Goal: Find specific page/section: Find specific page/section

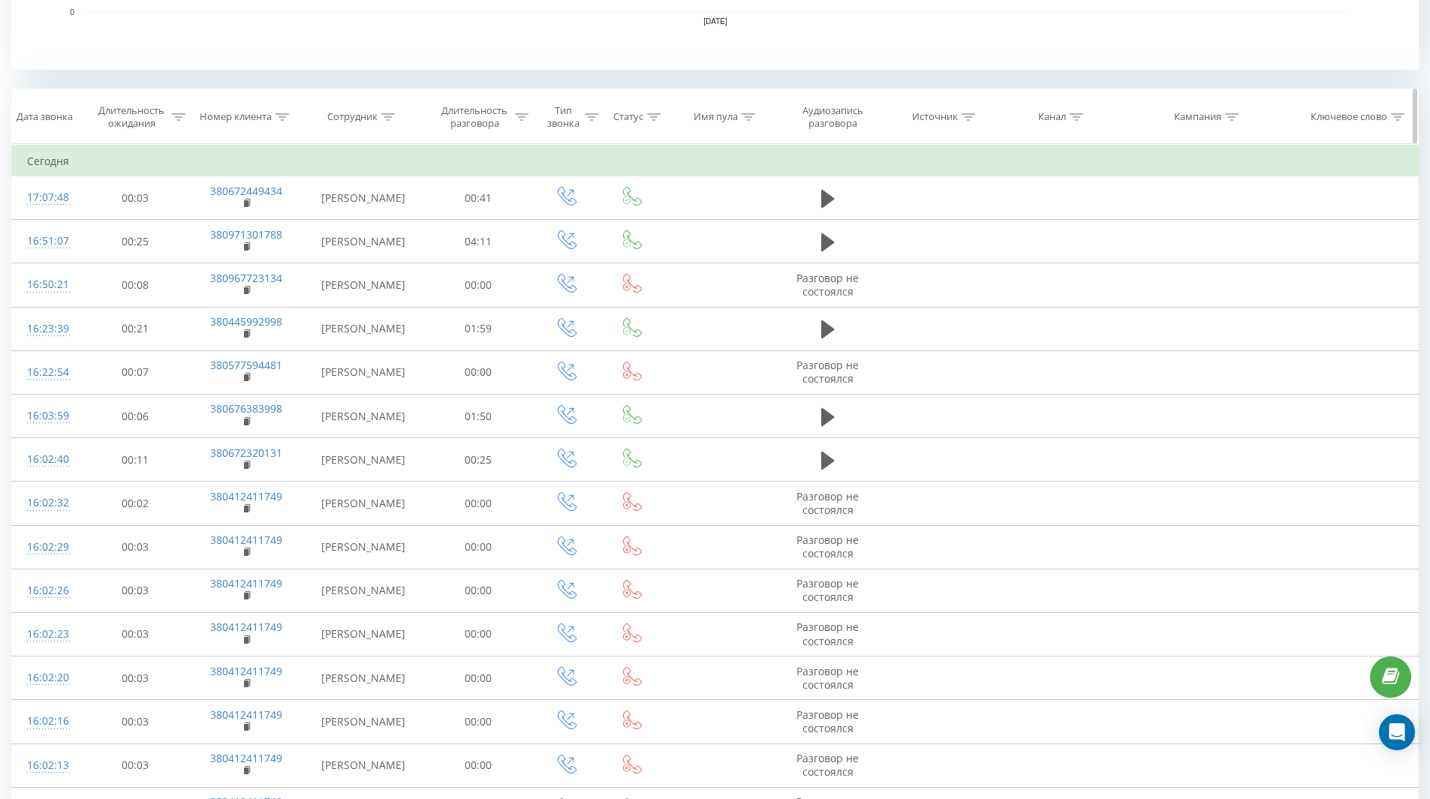
click at [648, 121] on div at bounding box center [654, 117] width 14 height 13
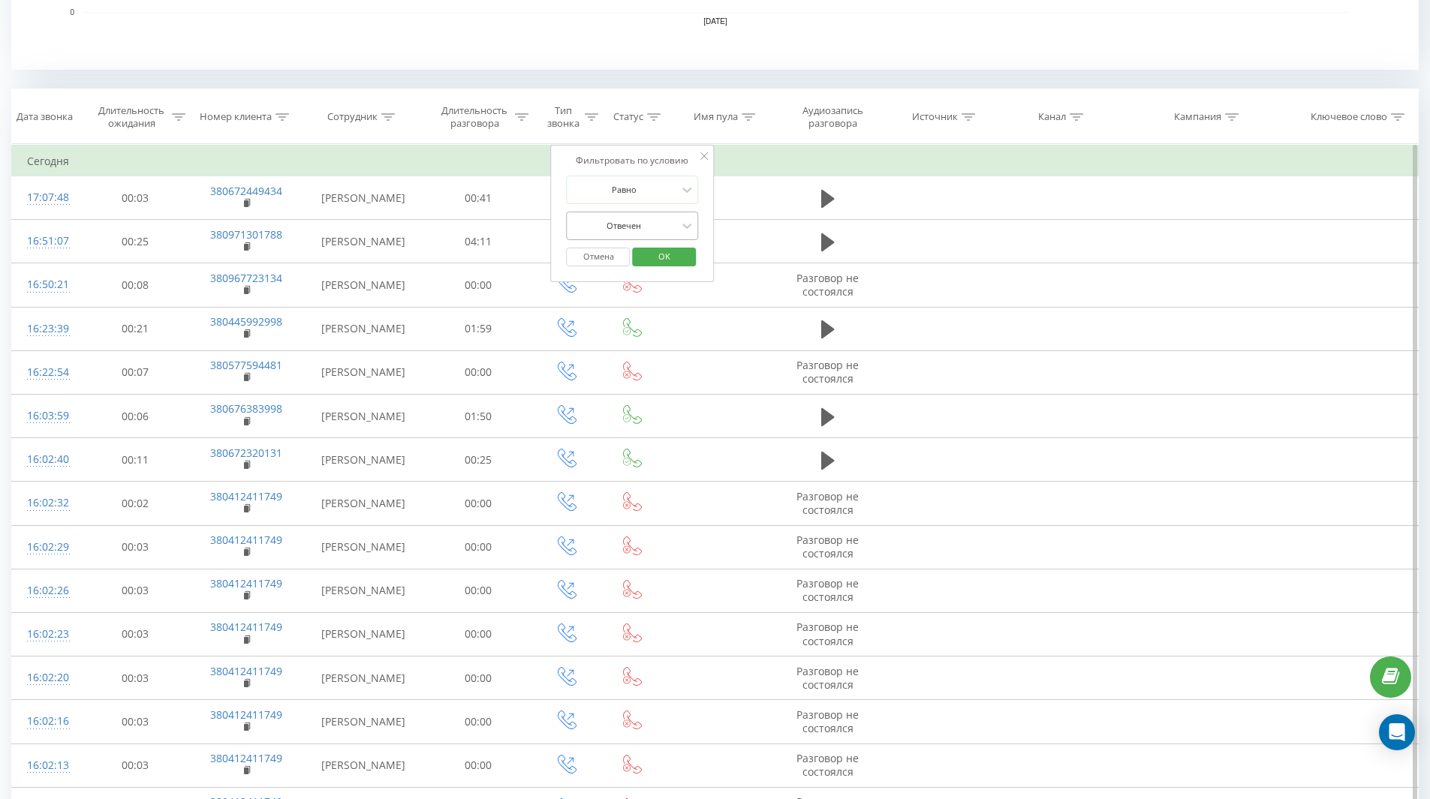
click at [659, 218] on div at bounding box center [624, 225] width 107 height 14
click at [658, 223] on div at bounding box center [624, 225] width 107 height 14
click at [634, 351] on div "Отвечен" at bounding box center [633, 351] width 131 height 24
click at [673, 258] on span "OK" at bounding box center [664, 256] width 42 height 23
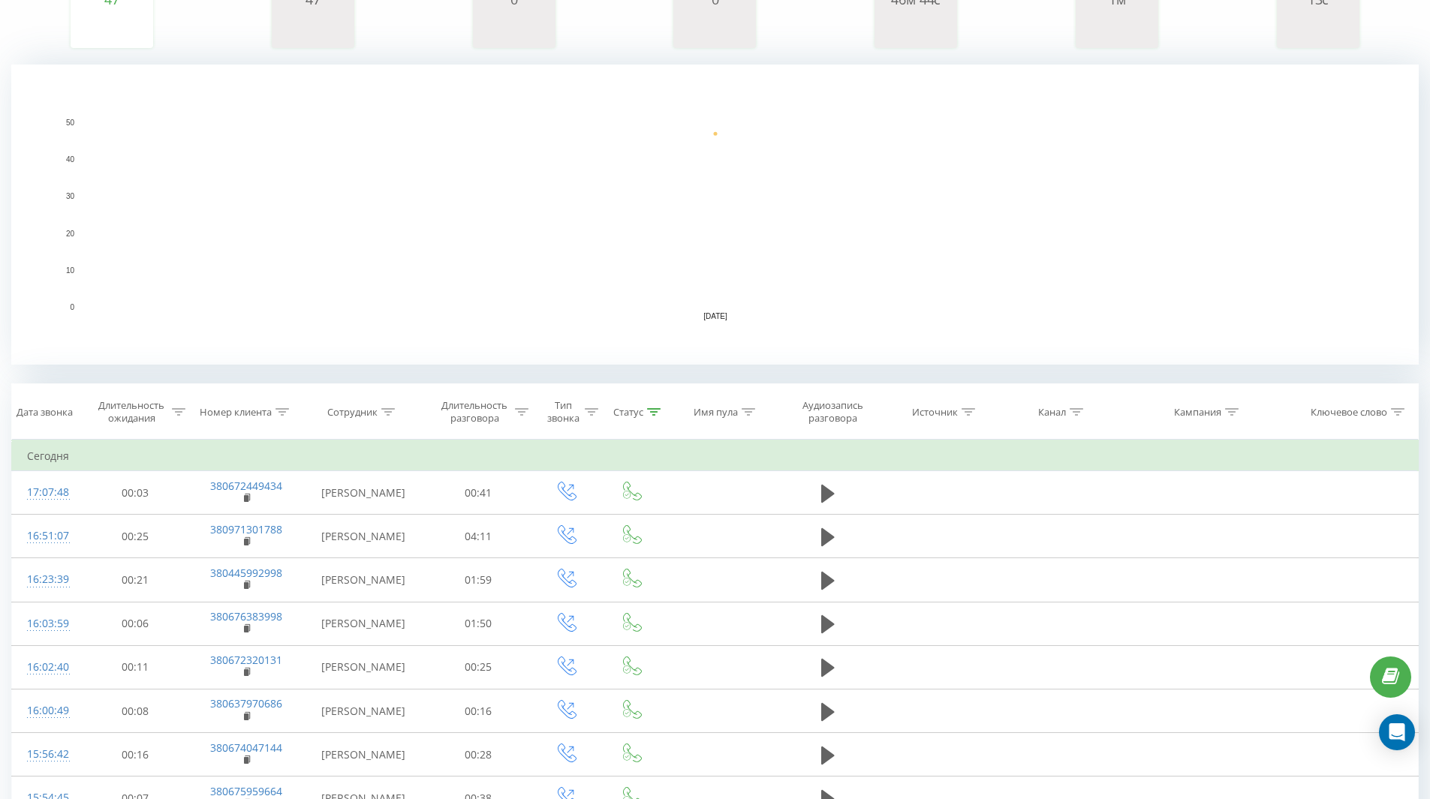
scroll to position [259, 0]
click at [651, 423] on div at bounding box center [654, 417] width 14 height 13
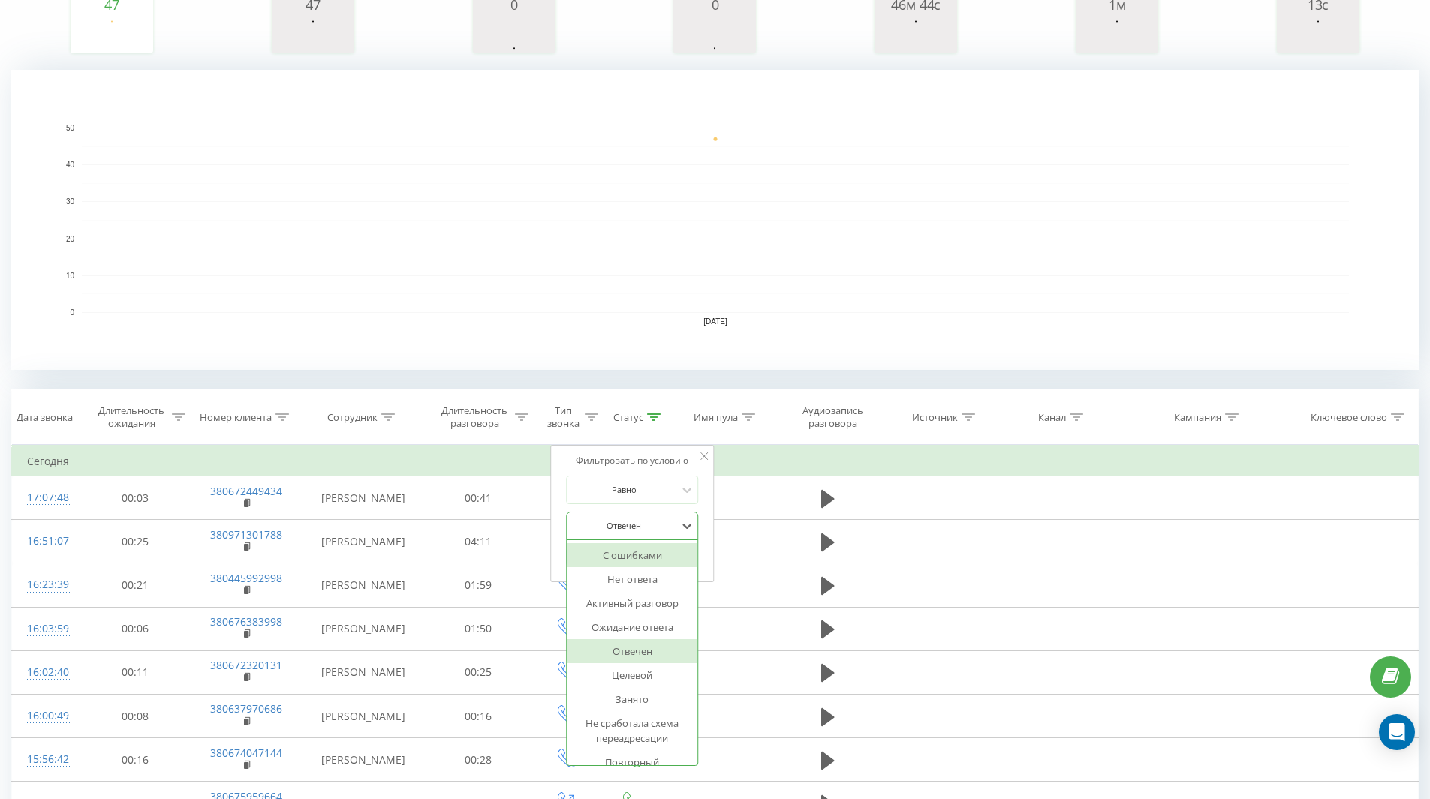
click at [659, 518] on div "Отвечен" at bounding box center [625, 526] width 110 height 23
click at [682, 519] on icon at bounding box center [686, 526] width 15 height 15
click at [595, 559] on button "Отмена" at bounding box center [599, 557] width 64 height 19
